Goal: Browse casually: Explore the website without a specific task or goal

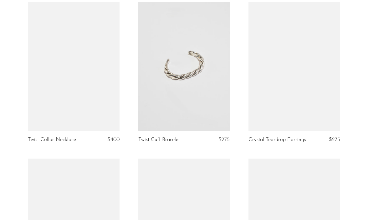
scroll to position [1177, 0]
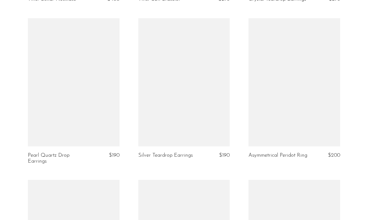
scroll to position [1307, 0]
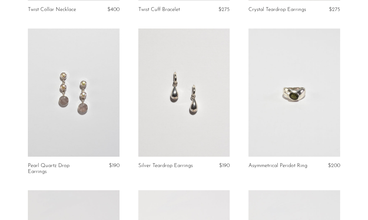
click at [267, 107] on link at bounding box center [295, 93] width 92 height 128
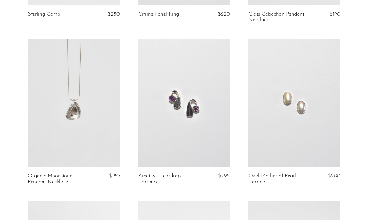
scroll to position [0, 0]
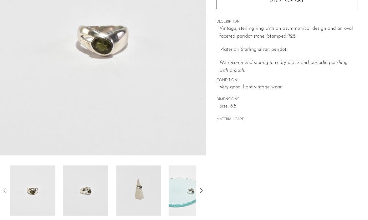
click at [78, 196] on img at bounding box center [85, 190] width 45 height 50
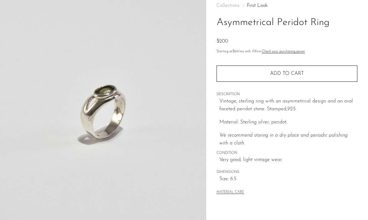
scroll to position [35, 0]
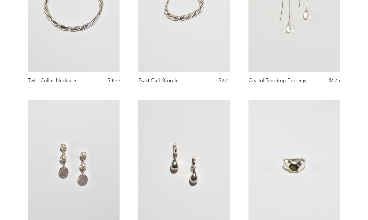
scroll to position [1236, 0]
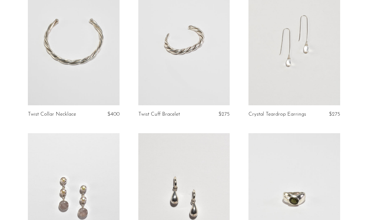
scroll to position [1159, 0]
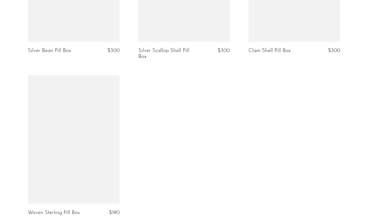
scroll to position [1583, 0]
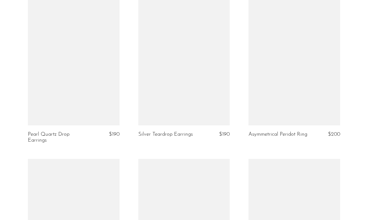
scroll to position [1322, 0]
